Goal: Transaction & Acquisition: Book appointment/travel/reservation

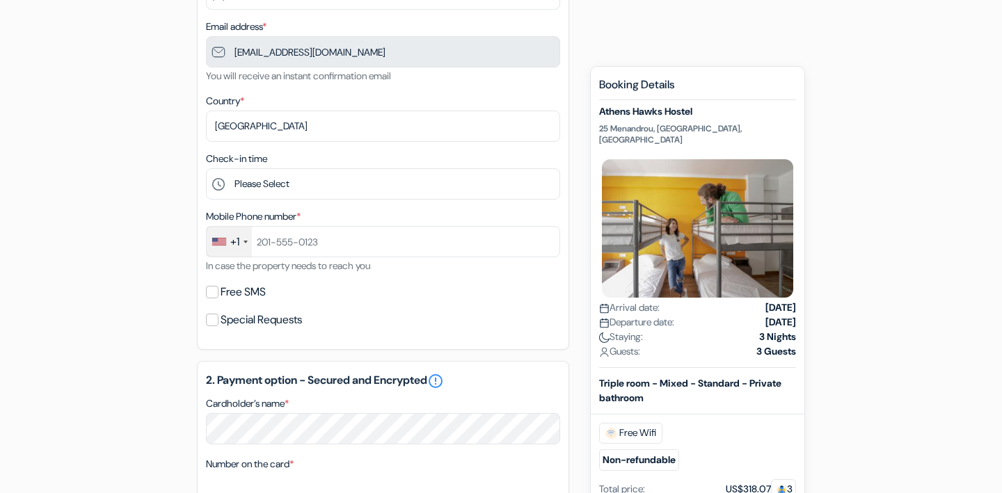
scroll to position [279, 0]
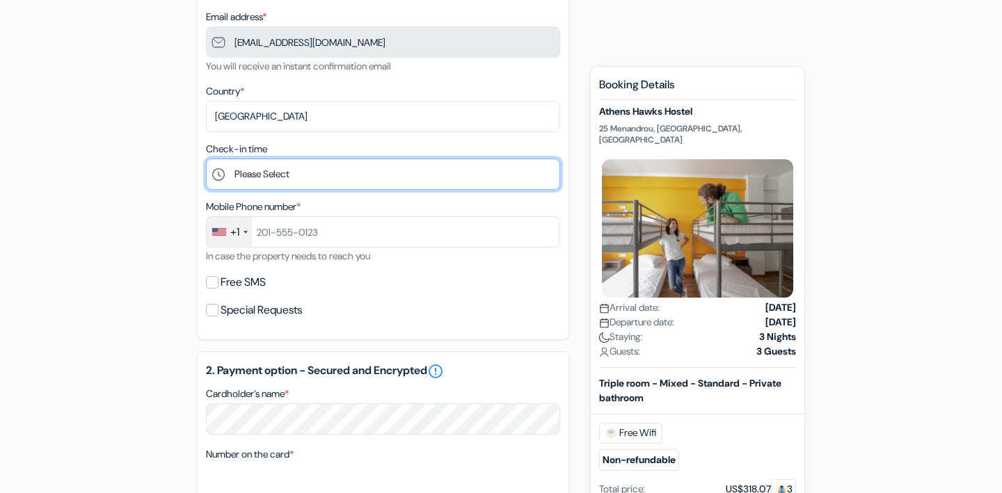
click at [356, 168] on select "Please Select 1:00 2:00 3:00 4:00 5:00 6:00 7:00 8:00 9:00 10:00 11:00 12:00 13…" at bounding box center [383, 174] width 354 height 31
click at [342, 177] on select "Please Select 1:00 2:00 3:00 4:00 5:00 6:00 7:00 8:00 9:00 10:00 11:00 12:00 13…" at bounding box center [383, 174] width 354 height 31
select select "2"
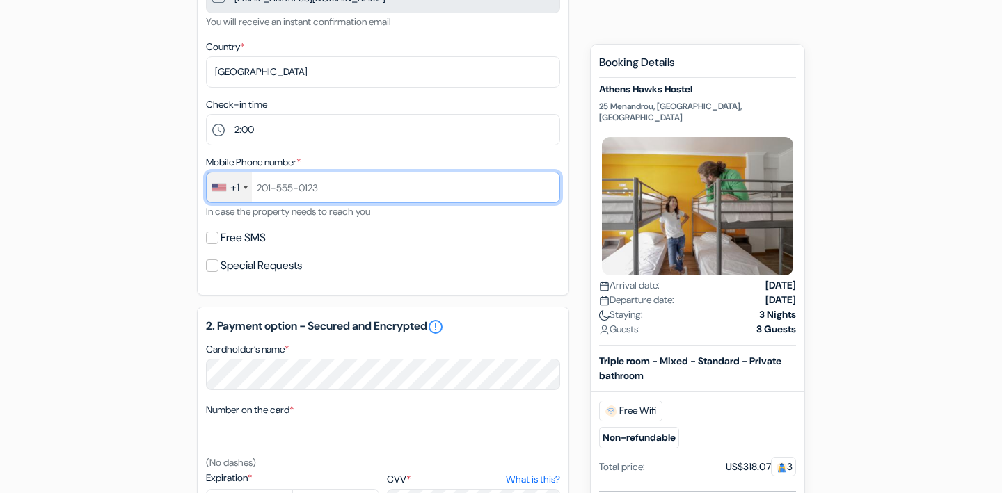
click at [338, 193] on input "text" at bounding box center [383, 187] width 354 height 31
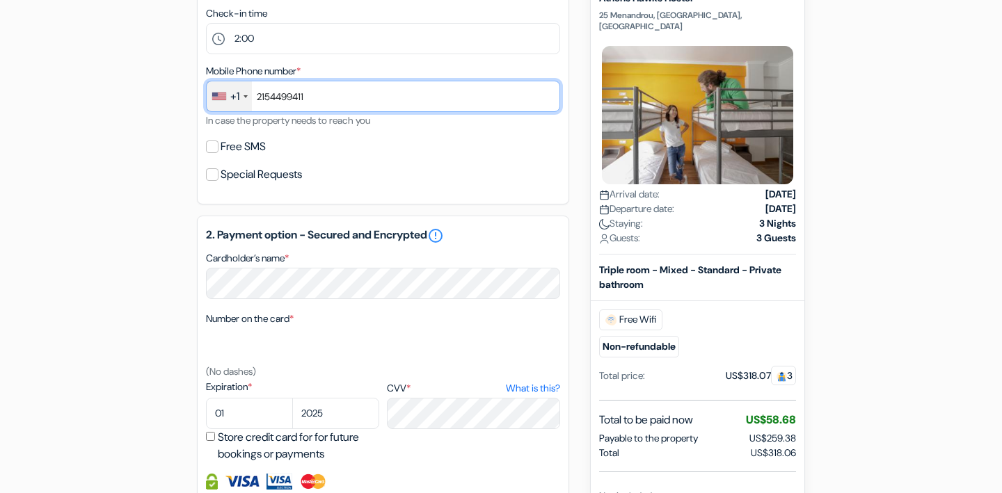
type input "2154499411"
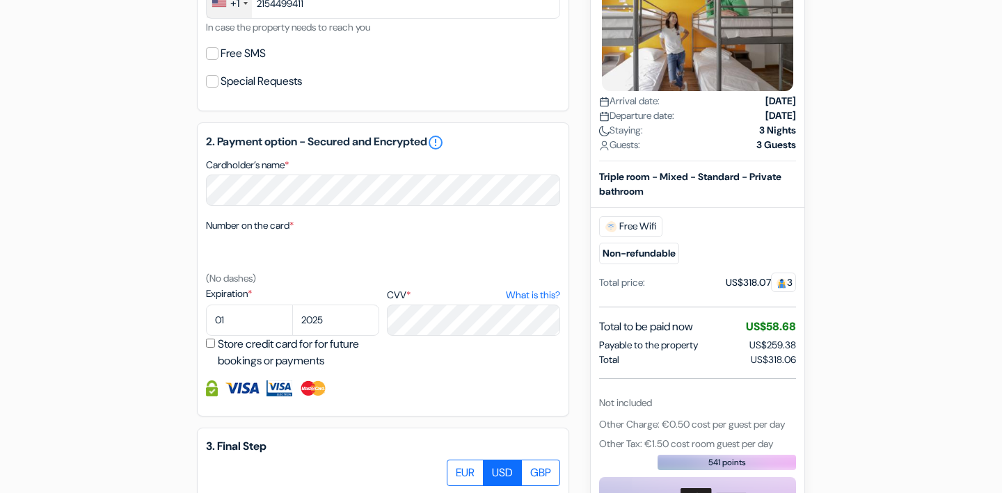
scroll to position [544, 0]
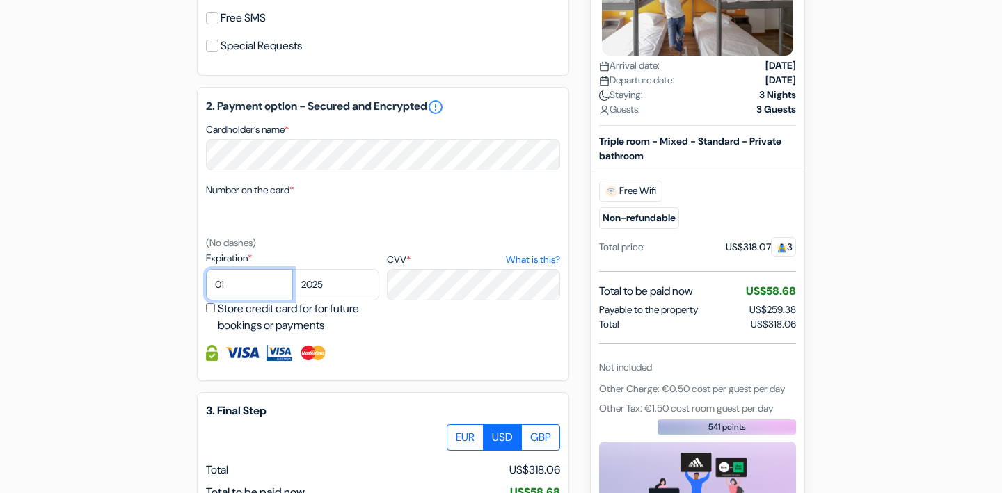
click at [246, 285] on select "01 02 03 04 05 06 07 08 09 10 11 12" at bounding box center [249, 284] width 87 height 31
select select "02"
click at [335, 295] on select "2025 2026 2027 2028 2029 2030 2031 2032 2033 2034 2035 2036 2037 2038 2039 2040…" at bounding box center [335, 284] width 87 height 31
select select "2028"
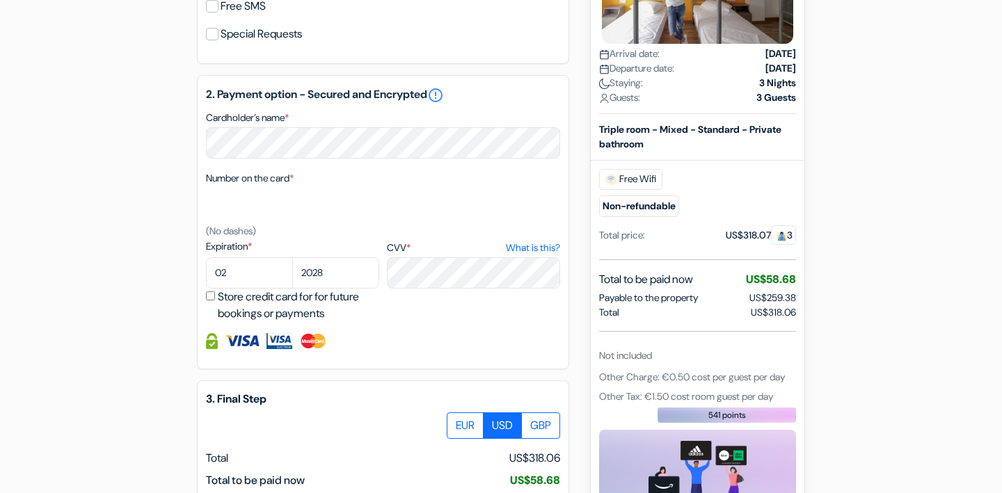
click at [401, 340] on div at bounding box center [383, 341] width 354 height 16
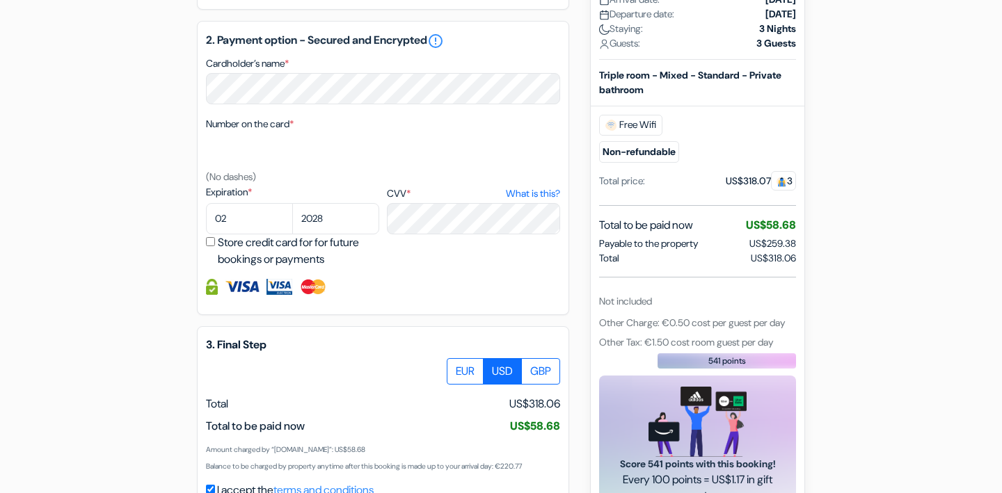
scroll to position [704, 0]
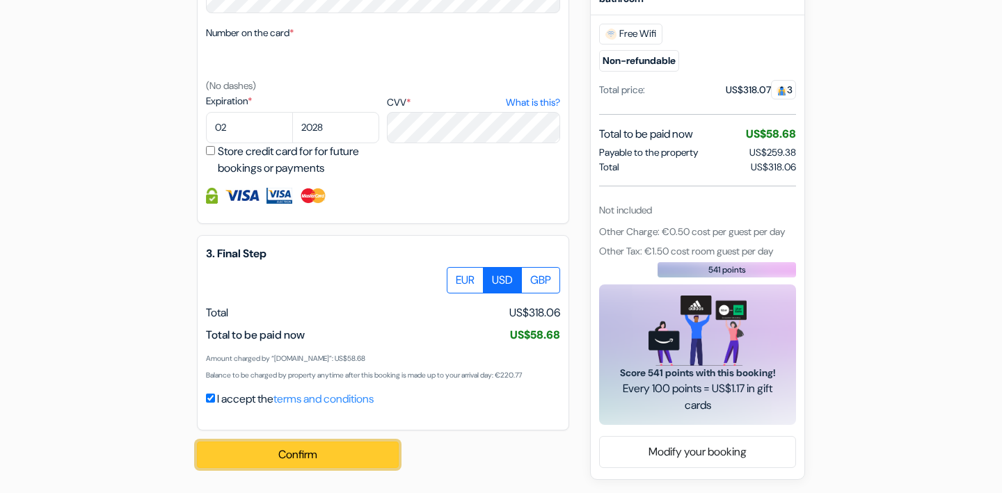
click at [342, 448] on button "Confirm Loading..." at bounding box center [298, 455] width 202 height 26
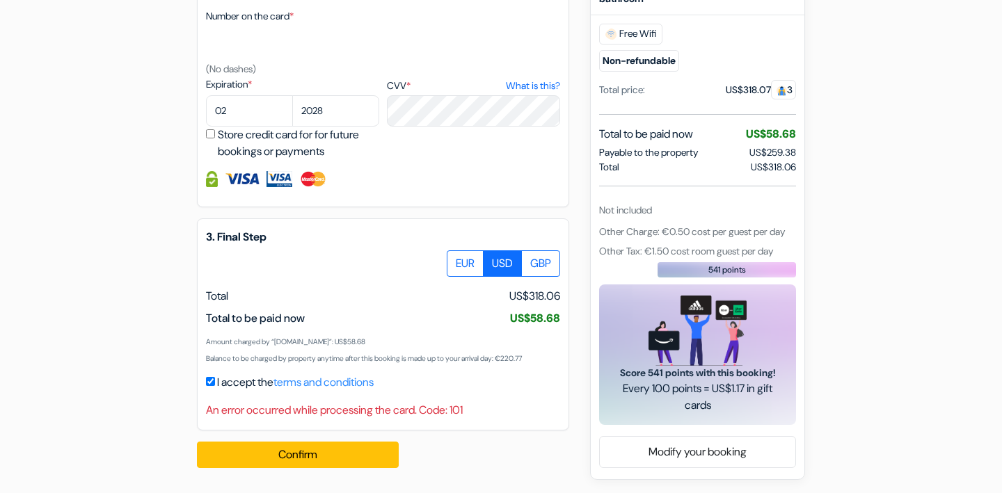
scroll to position [720, 0]
click at [372, 452] on button "Confirm Loading..." at bounding box center [298, 455] width 202 height 26
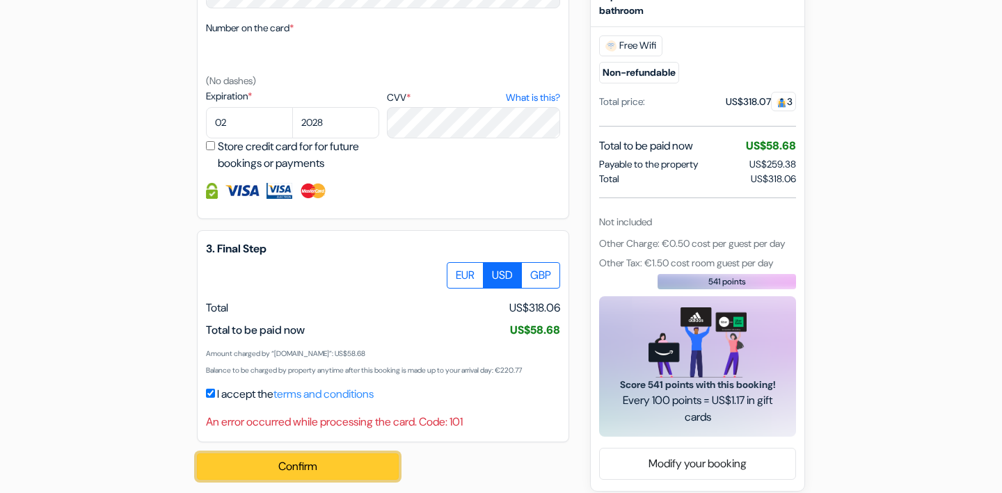
click at [370, 477] on button "Confirm Loading..." at bounding box center [298, 467] width 202 height 26
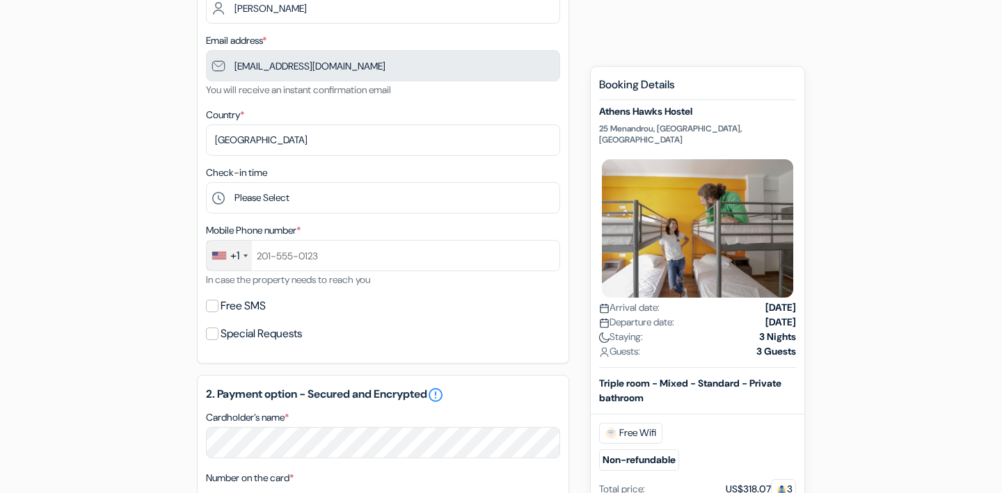
scroll to position [264, 0]
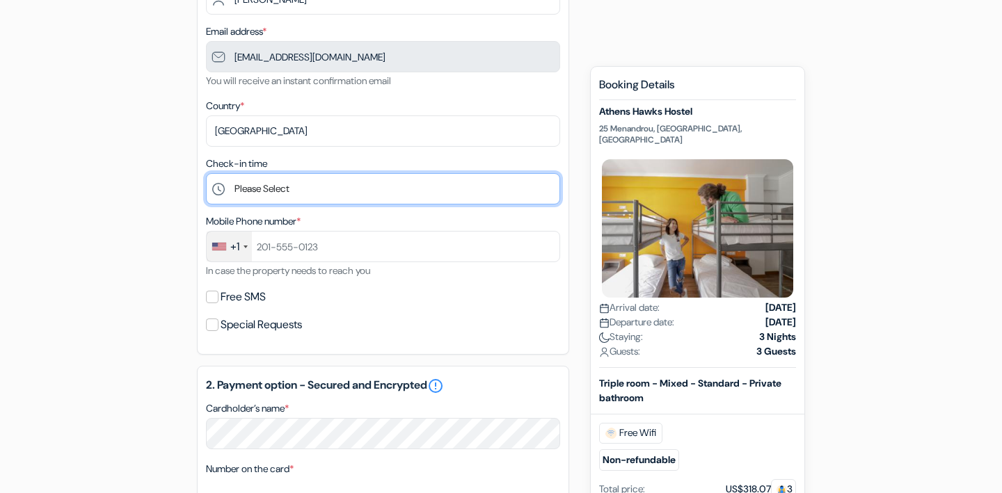
click at [371, 184] on select "Please Select 1:00 2:00 3:00 4:00 5:00 6:00 7:00 8:00 9:00 10:00 11:00 12:00 13…" at bounding box center [383, 188] width 354 height 31
select select "14"
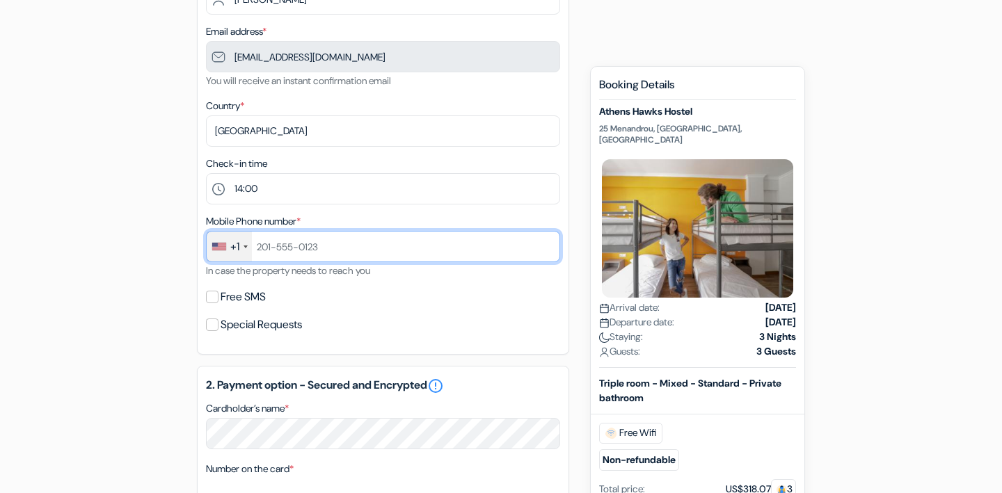
click at [324, 249] on input "text" at bounding box center [383, 246] width 354 height 31
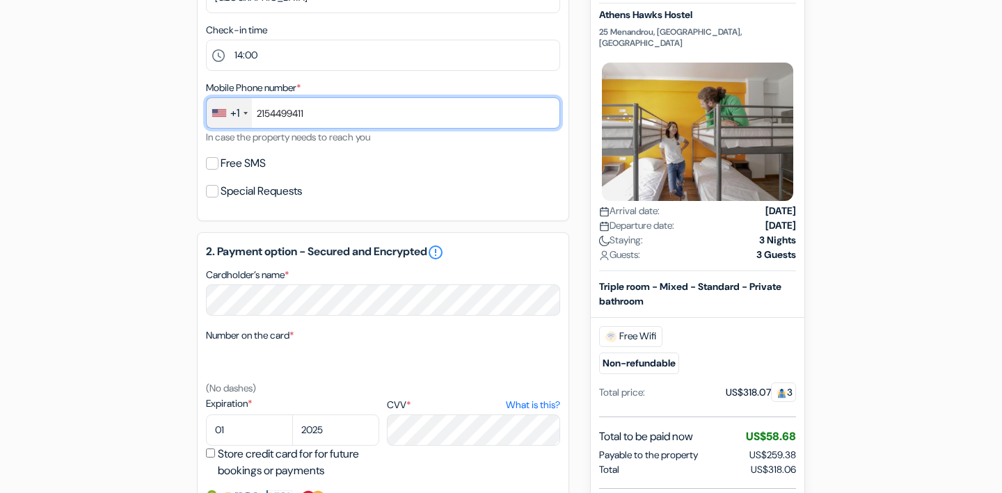
scroll to position [412, 0]
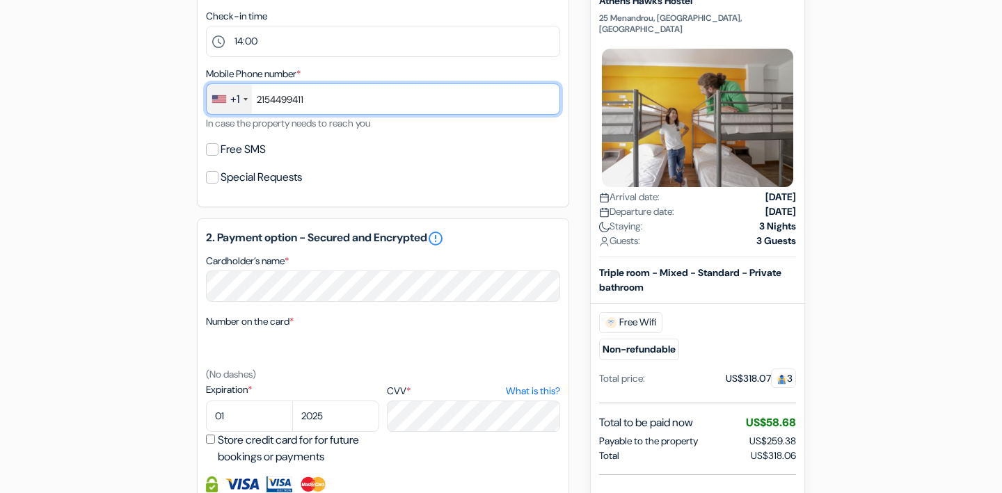
type input "2154499411"
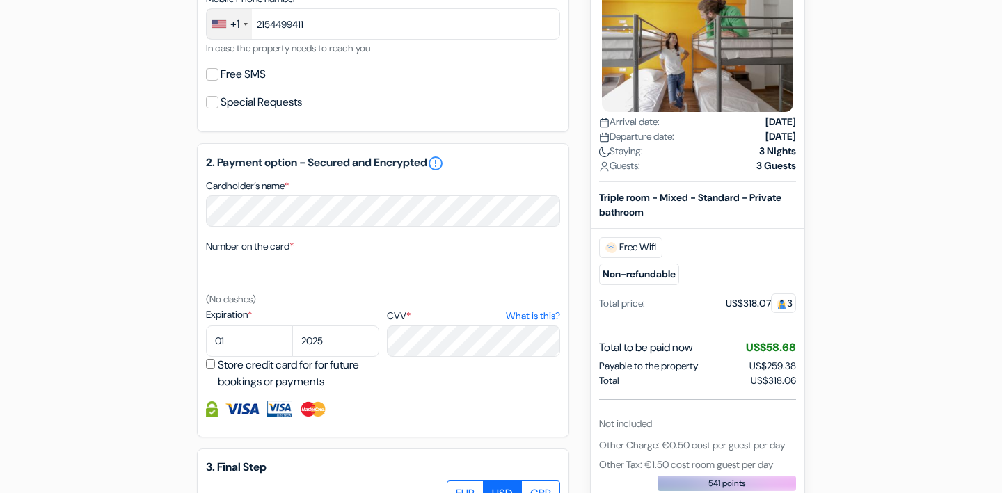
scroll to position [560, 0]
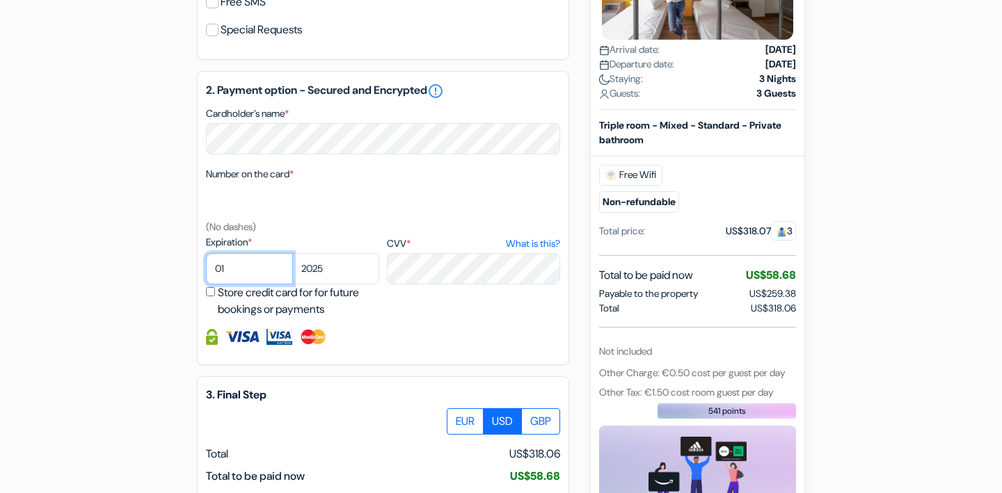
click at [248, 269] on select "01 02 03 04 05 06 07 08 09 10 11 12" at bounding box center [249, 268] width 87 height 31
select select "02"
click at [320, 277] on select "2025 2026 2027 2028 2029 2030 2031 2032 2033 2034 2035 2036 2037 2038 2039 2040…" at bounding box center [335, 268] width 87 height 31
select select "2028"
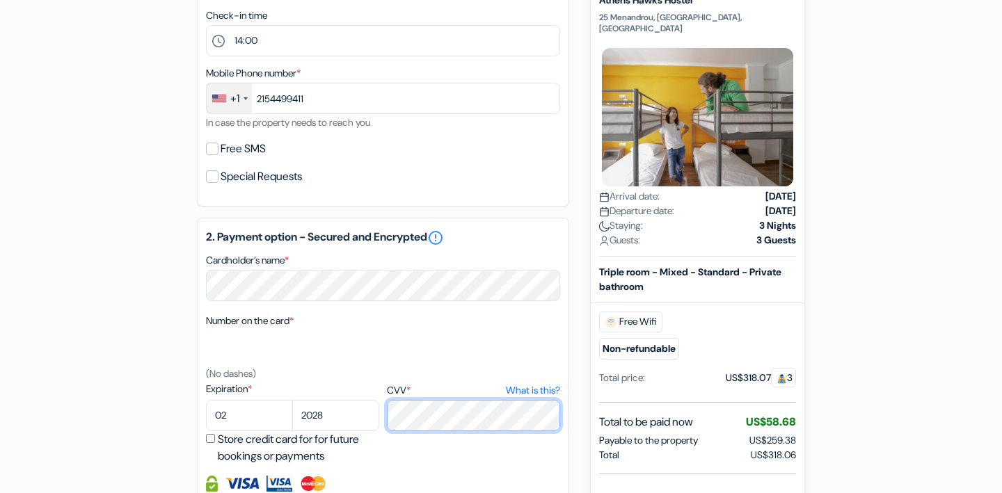
scroll to position [704, 0]
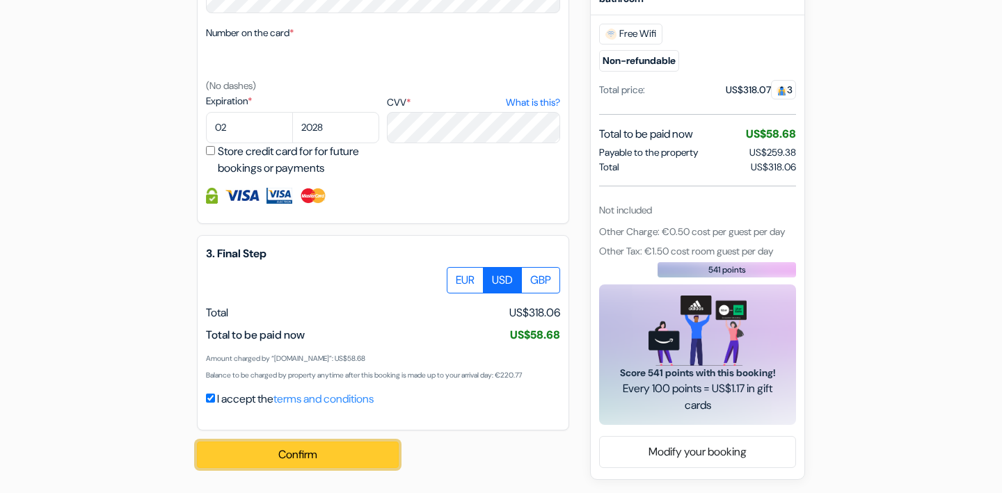
click at [296, 455] on button "Confirm Loading..." at bounding box center [298, 455] width 202 height 26
